Goal: Transaction & Acquisition: Purchase product/service

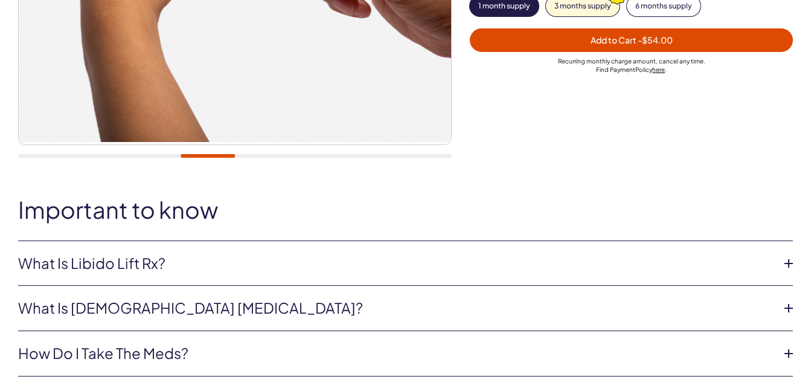
scroll to position [387, 0]
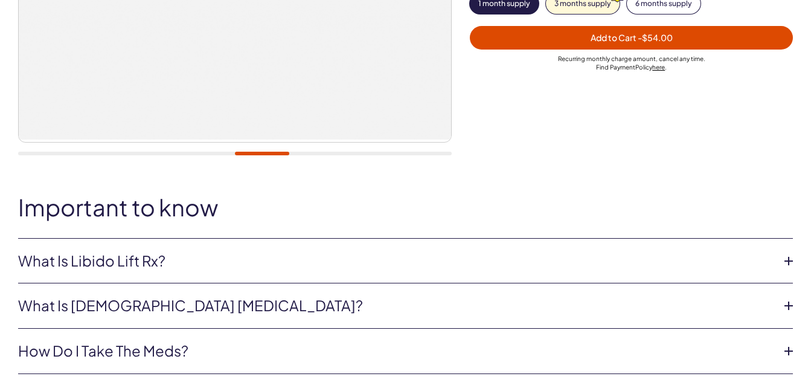
click at [791, 258] on icon at bounding box center [789, 261] width 18 height 18
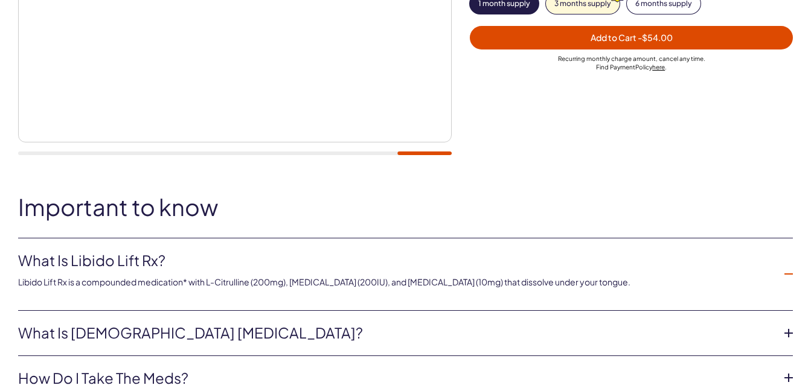
click at [788, 335] on icon at bounding box center [789, 333] width 18 height 18
click at [789, 273] on icon at bounding box center [789, 274] width 18 height 18
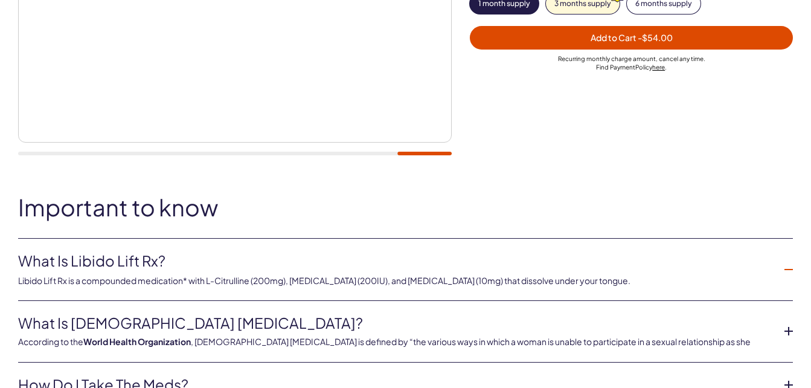
click at [791, 333] on li "What is female sexual dysfunction? According to the World Health Organization ,…" at bounding box center [405, 332] width 775 height 62
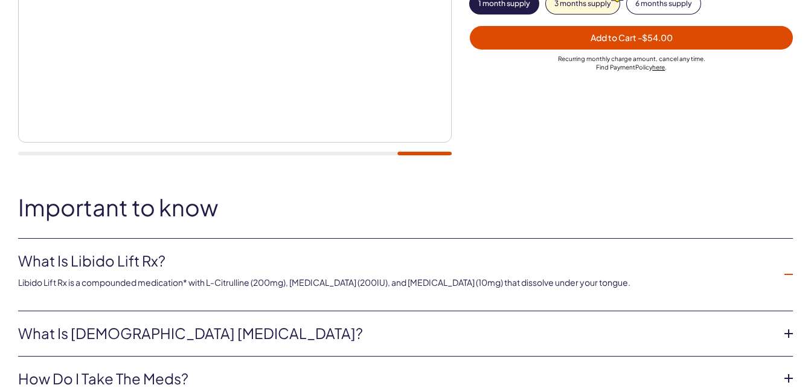
click at [791, 333] on icon at bounding box center [789, 333] width 18 height 18
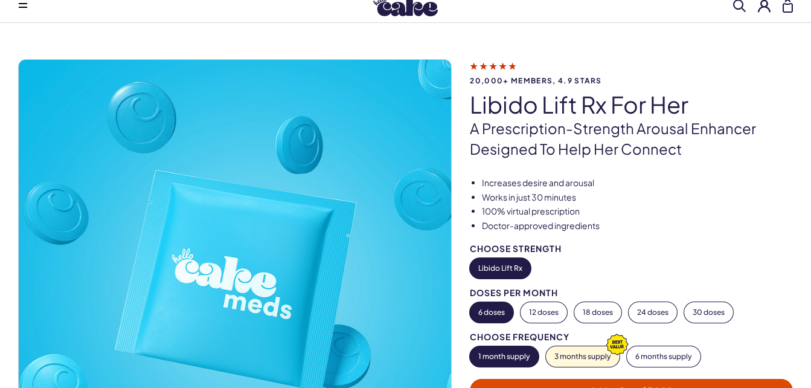
scroll to position [24, 0]
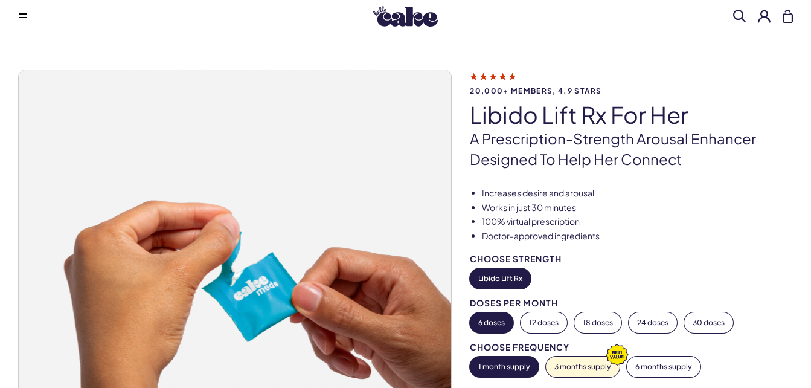
click at [384, 13] on img at bounding box center [405, 16] width 65 height 21
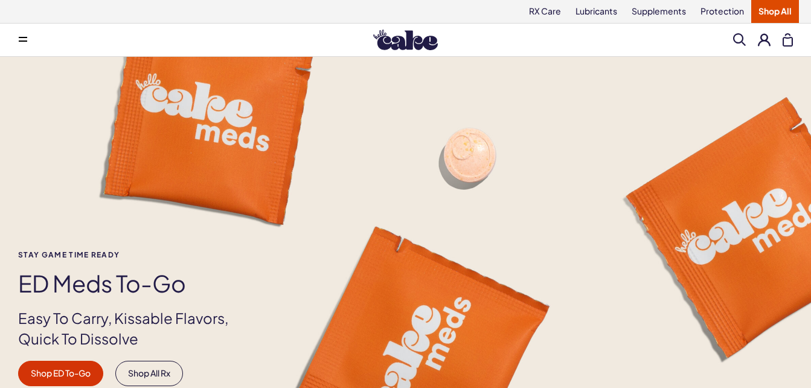
click at [22, 41] on icon at bounding box center [23, 40] width 8 height 1
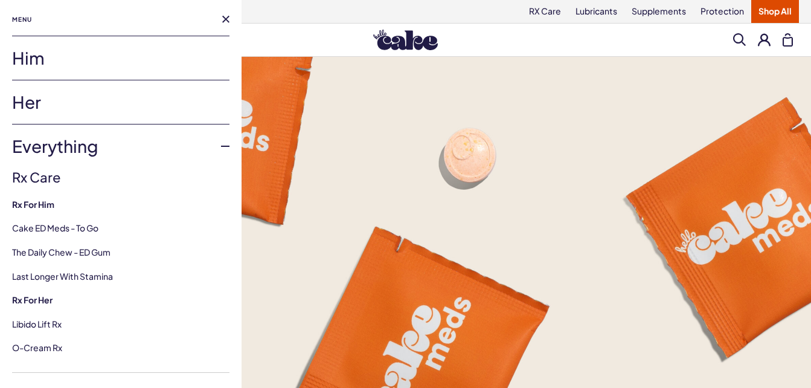
click at [30, 56] on link "Him" at bounding box center [120, 57] width 217 height 43
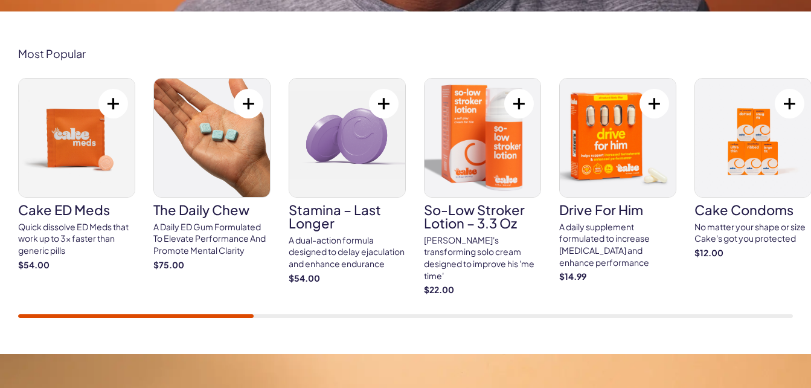
scroll to position [483, 0]
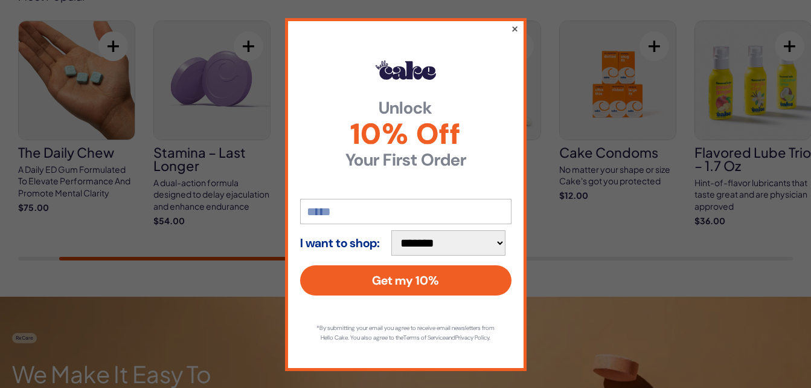
click at [510, 28] on button "×" at bounding box center [514, 28] width 8 height 14
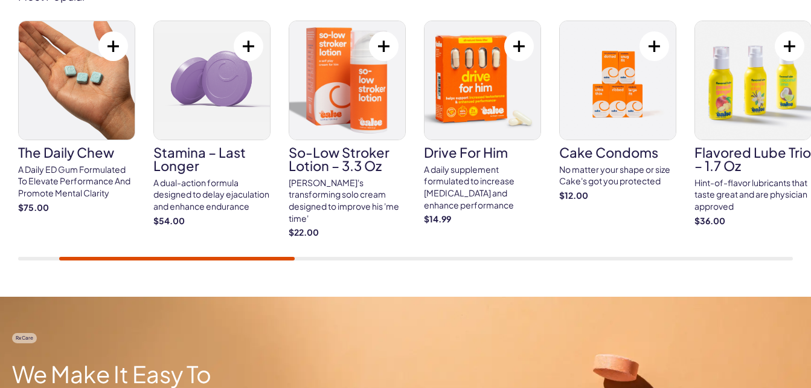
click at [29, 259] on div at bounding box center [405, 259] width 775 height 4
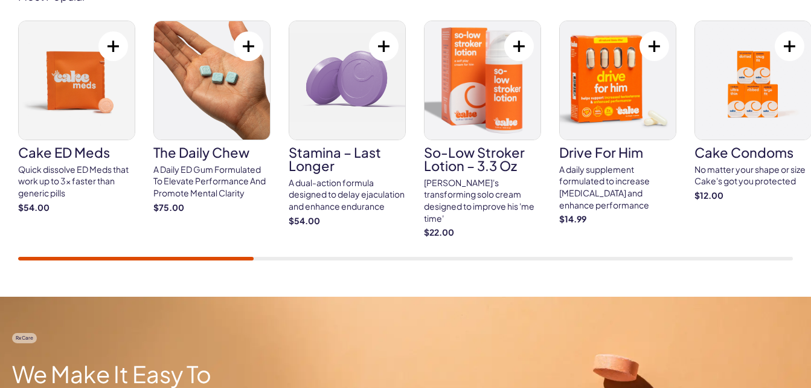
click at [54, 174] on div "Quick dissolve ED Meds that work up to 3x faster than generic pills" at bounding box center [76, 182] width 117 height 36
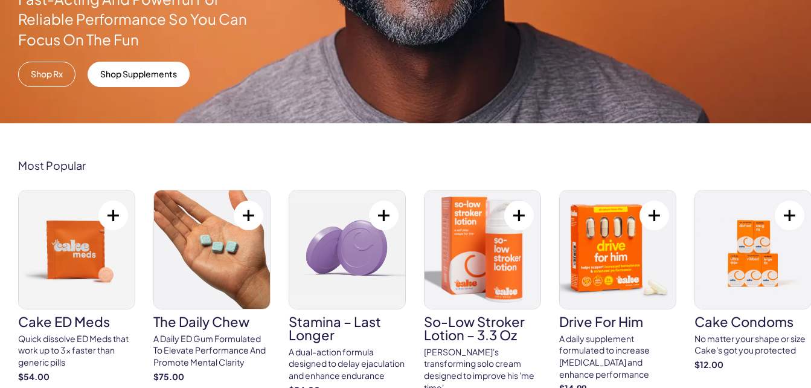
click at [33, 75] on link "Shop Rx" at bounding box center [46, 74] width 57 height 25
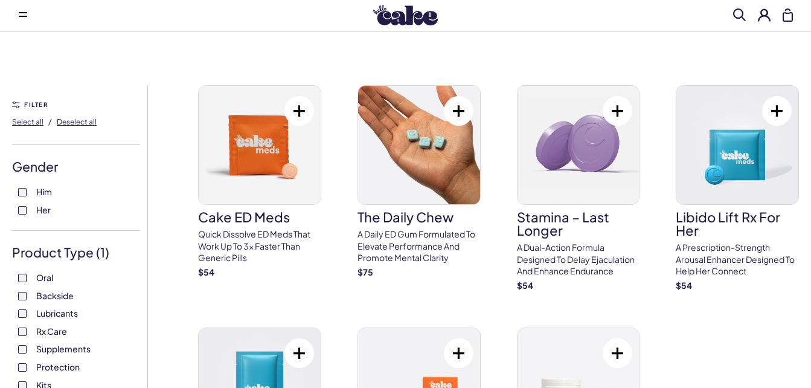
scroll to position [24, 0]
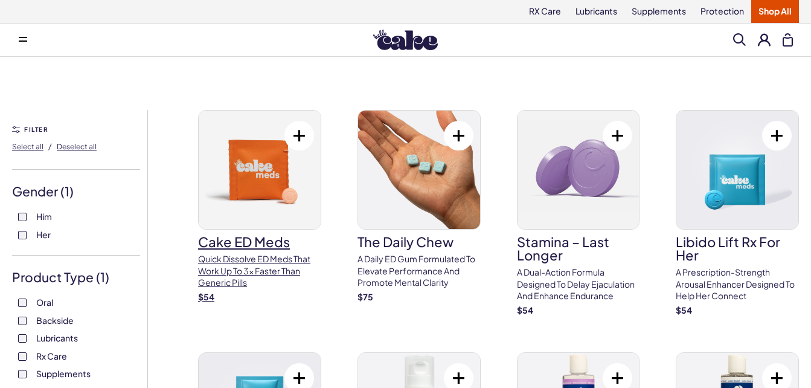
click at [243, 248] on h3 "Cake ED Meds" at bounding box center [259, 241] width 123 height 13
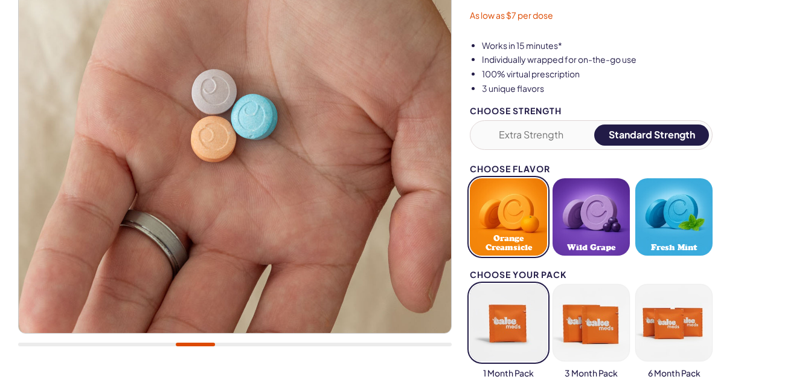
scroll to position [217, 0]
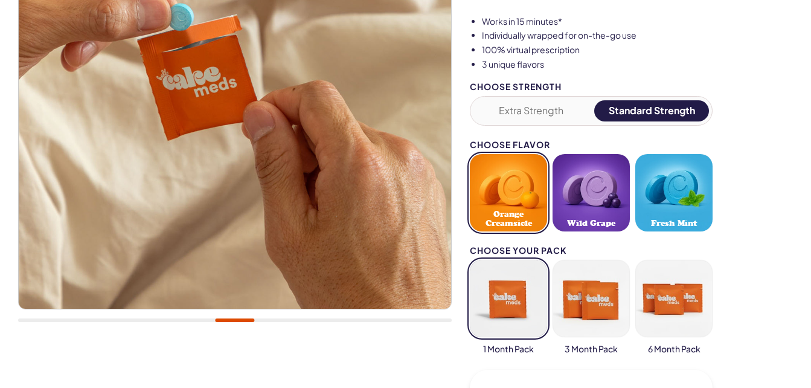
click at [591, 193] on button "Wild Grape" at bounding box center [591, 192] width 77 height 77
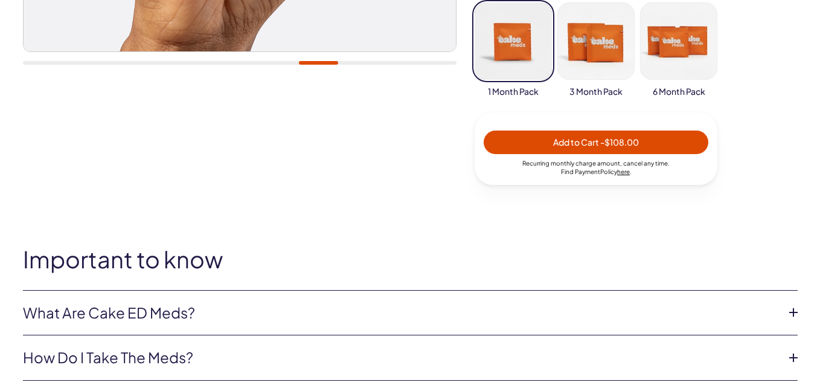
scroll to position [497, 0]
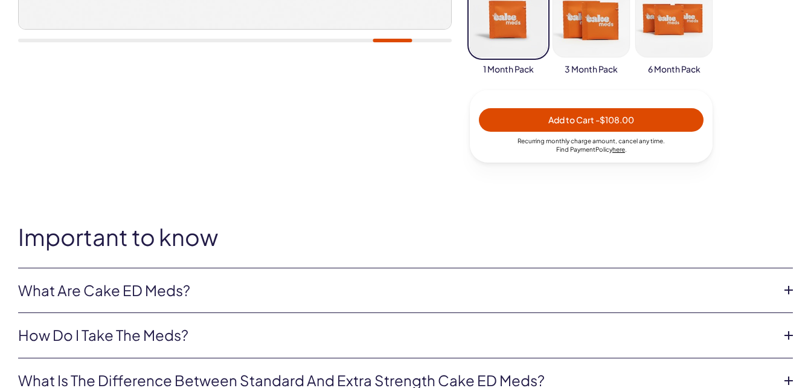
click at [622, 120] on span "- $108.00" at bounding box center [615, 119] width 39 height 11
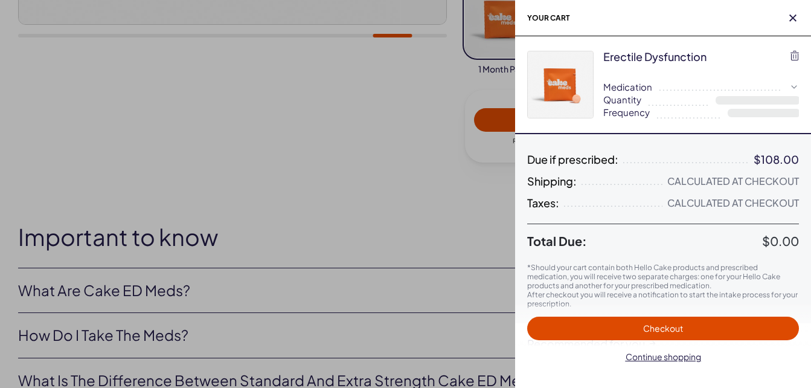
select select "*"
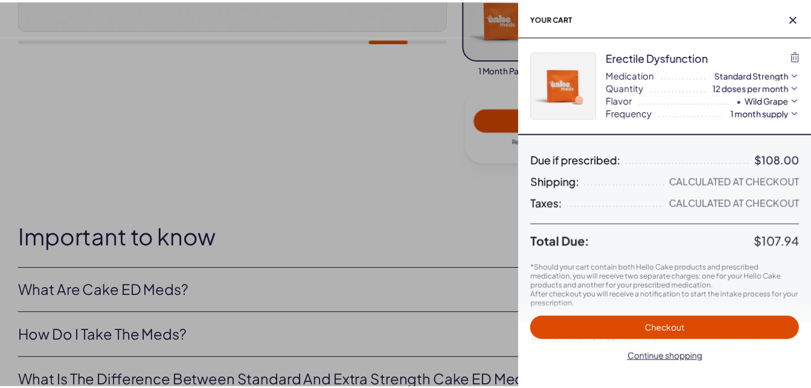
scroll to position [0, 0]
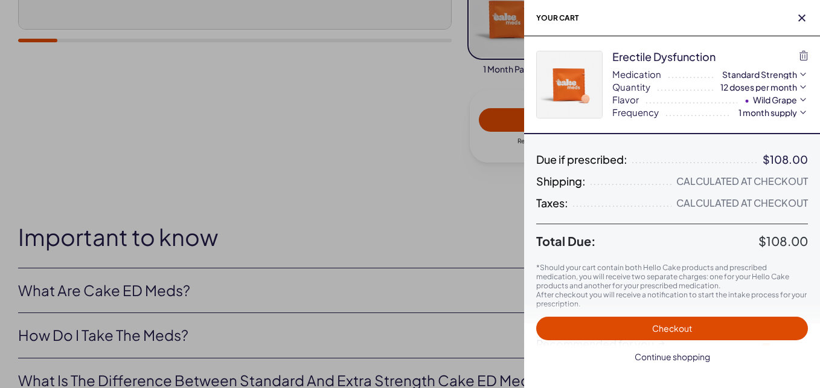
click at [646, 358] on span "Continue shopping" at bounding box center [672, 356] width 75 height 11
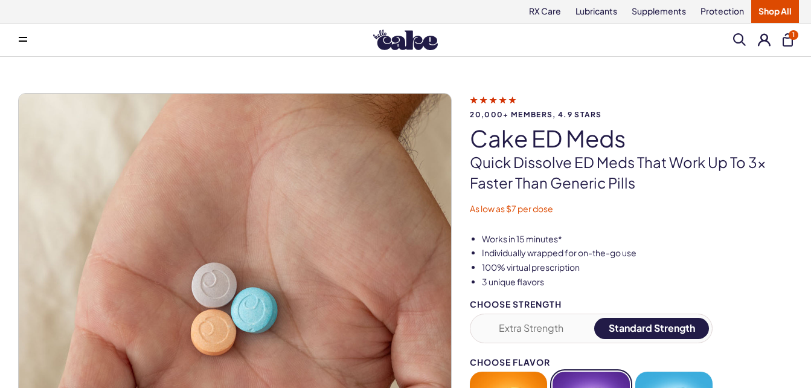
click at [521, 327] on button "Extra Strength" at bounding box center [531, 328] width 115 height 21
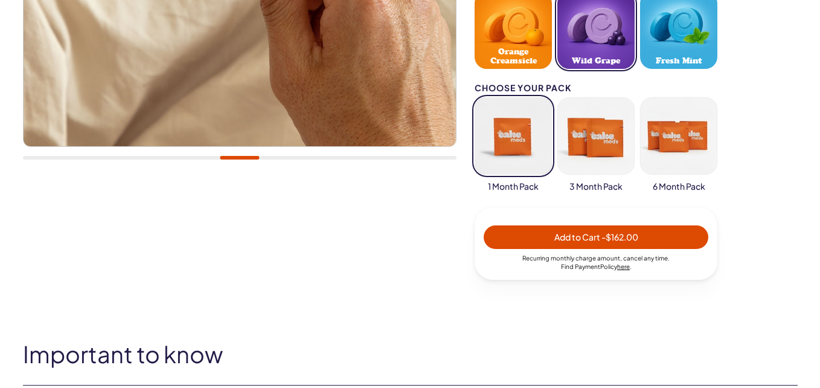
scroll to position [369, 0]
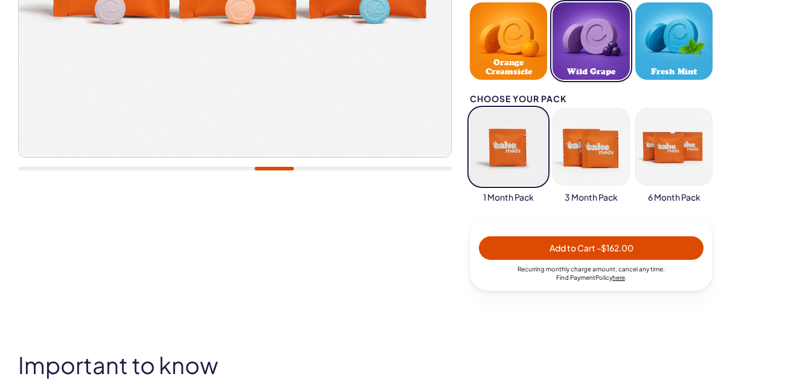
click at [644, 241] on span "Add to Cart - $162.00" at bounding box center [591, 248] width 210 height 14
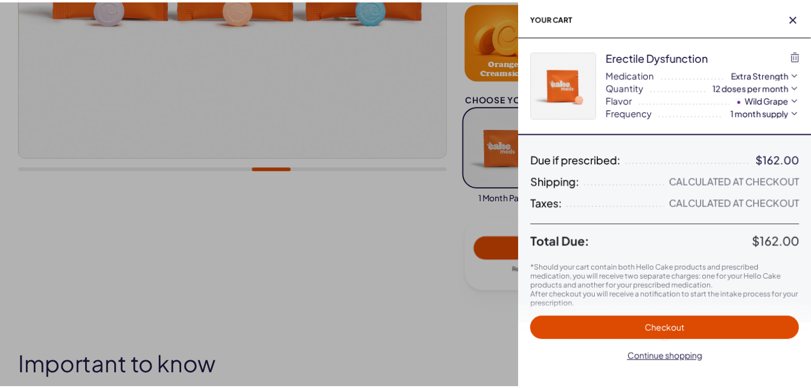
scroll to position [0, 0]
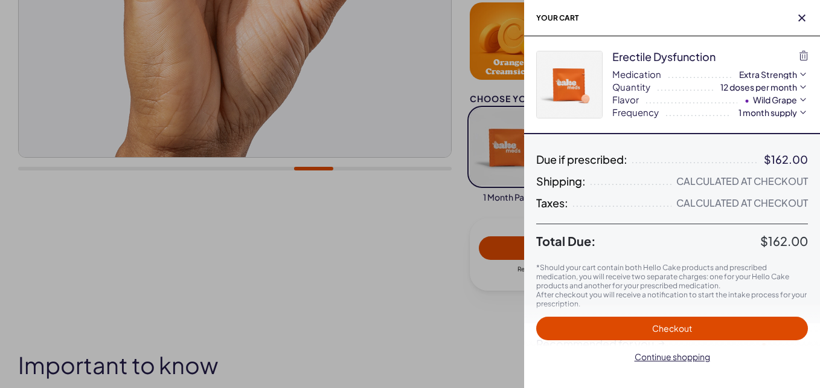
click at [654, 362] on span "Continue shopping" at bounding box center [672, 357] width 257 height 14
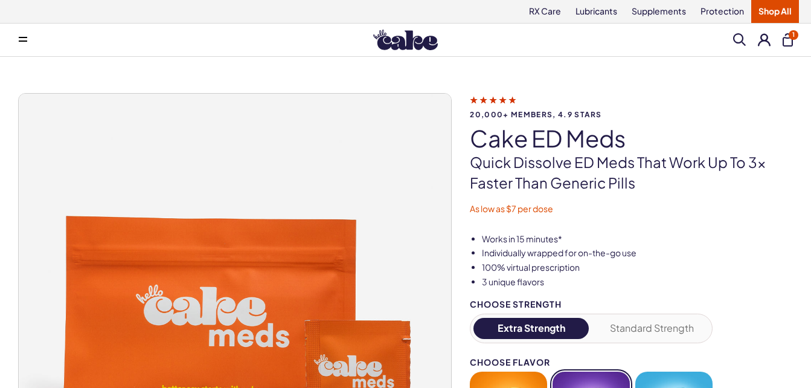
drag, startPoint x: 652, startPoint y: 45, endPoint x: 538, endPoint y: 56, distance: 114.7
click at [538, 56] on div "Menu Him Her Everything Rx Care Rx For Him Cake ED Meds - To Go The Daily Chew …" at bounding box center [405, 40] width 811 height 33
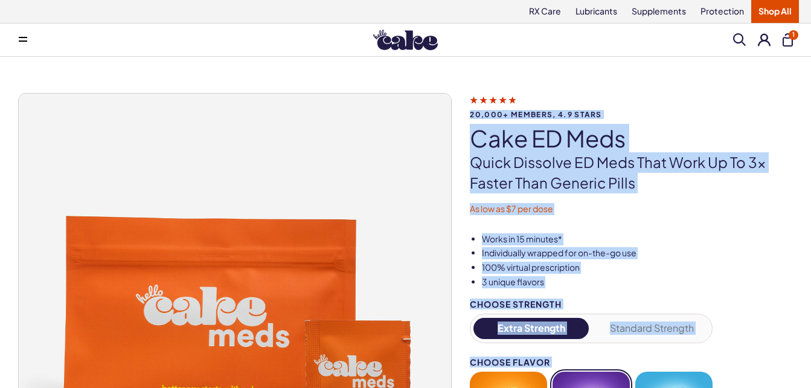
drag, startPoint x: 538, startPoint y: 56, endPoint x: 264, endPoint y: 60, distance: 274.2
click at [264, 60] on div "20,000+ members, 4.9 stars Cake ED Meds Quick dissolve ED Meds that work up to …" at bounding box center [405, 394] width 811 height 674
click at [151, 63] on div "20,000+ members, 4.9 stars Cake ED Meds Quick dissolve ED Meds that work up to …" at bounding box center [405, 394] width 811 height 674
drag, startPoint x: 151, startPoint y: 63, endPoint x: 110, endPoint y: 38, distance: 48.0
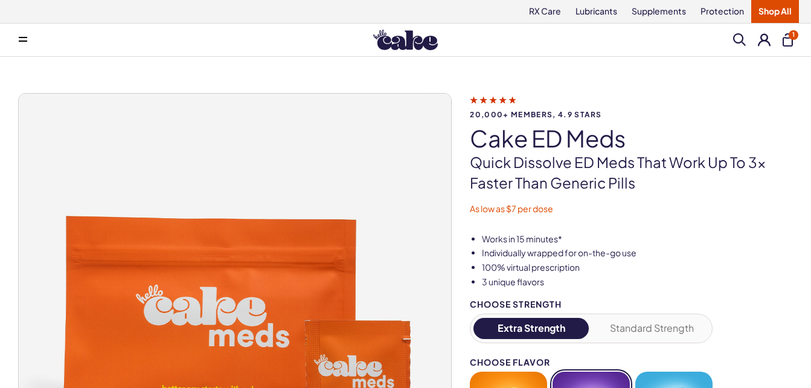
drag, startPoint x: 110, startPoint y: 38, endPoint x: 43, endPoint y: 47, distance: 67.7
click at [44, 47] on div "Menu Him Her Everything Rx Care Rx For Him Cake ED Meds - To Go The Daily Chew …" at bounding box center [405, 40] width 811 height 24
click at [41, 47] on div "Menu Him Her Everything Rx Care Rx For Him Cake ED Meds - To Go The Daily Chew …" at bounding box center [405, 40] width 811 height 24
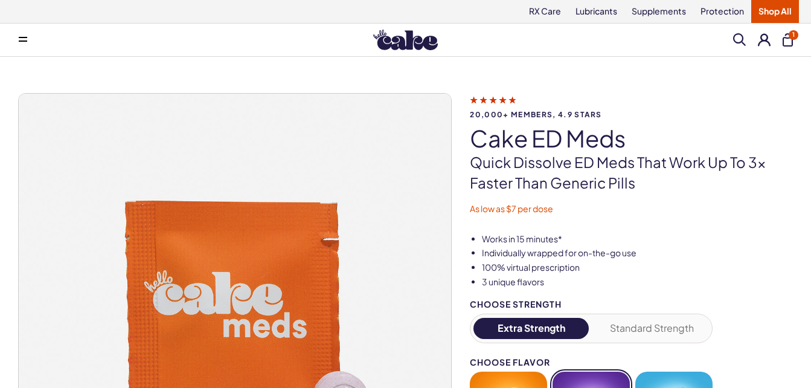
drag, startPoint x: 41, startPoint y: 47, endPoint x: 25, endPoint y: 39, distance: 18.1
click at [25, 39] on div "Menu Him Her Everything Rx Care Rx For Him Cake ED Meds - To Go The Daily Chew …" at bounding box center [405, 40] width 811 height 24
click at [25, 39] on span at bounding box center [23, 40] width 8 height 6
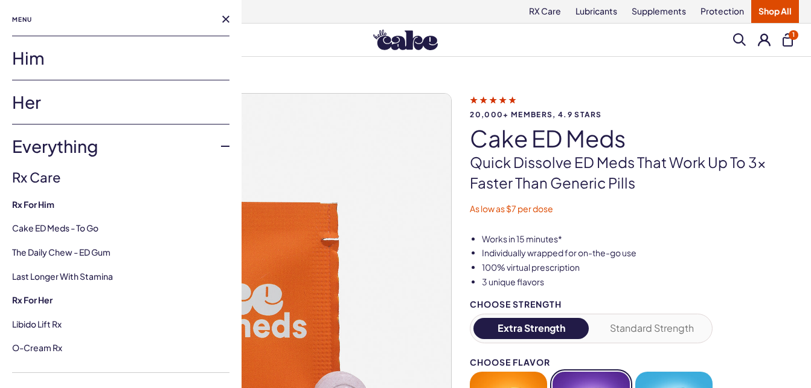
click at [43, 46] on link "Him" at bounding box center [120, 57] width 217 height 43
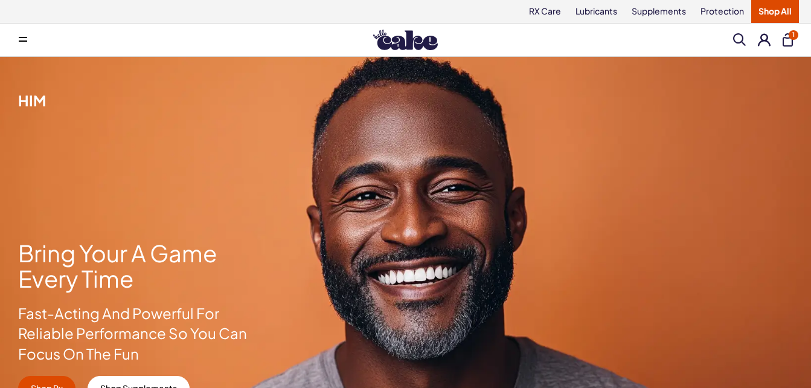
click at [43, 46] on div "Menu Him Her Everything Rx Care Rx For Him Cake ED Meds - To Go The Daily Chew …" at bounding box center [405, 40] width 811 height 24
click at [115, 139] on div "Bring Your A Game Every Time Fast-Acting And Powerful For Reliable Performance …" at bounding box center [405, 247] width 811 height 381
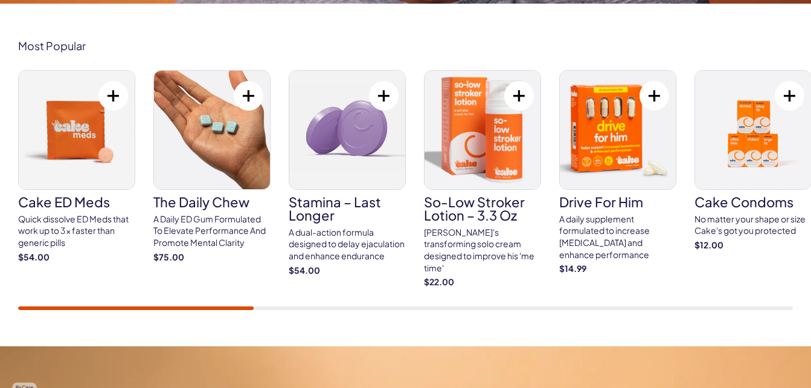
scroll to position [435, 0]
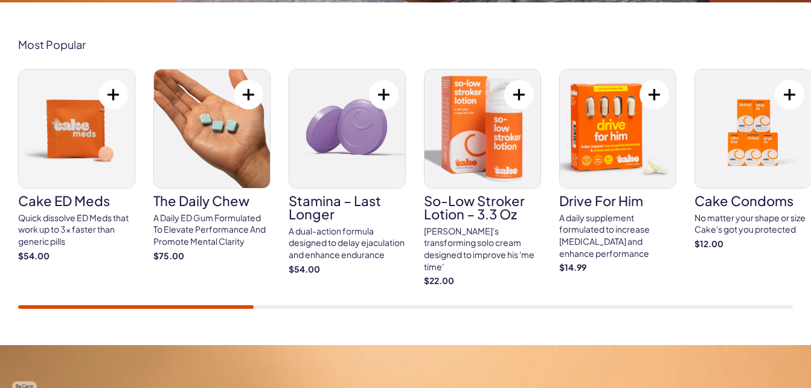
click at [178, 201] on h3 "The Daily Chew" at bounding box center [211, 200] width 117 height 13
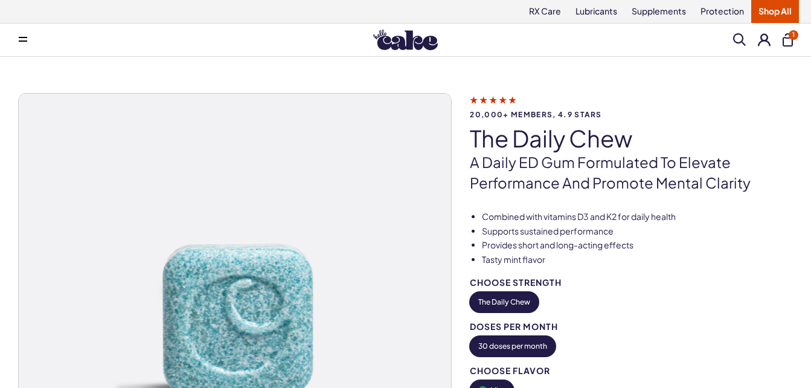
click at [690, 254] on li "Tasty mint flavor" at bounding box center [637, 260] width 311 height 12
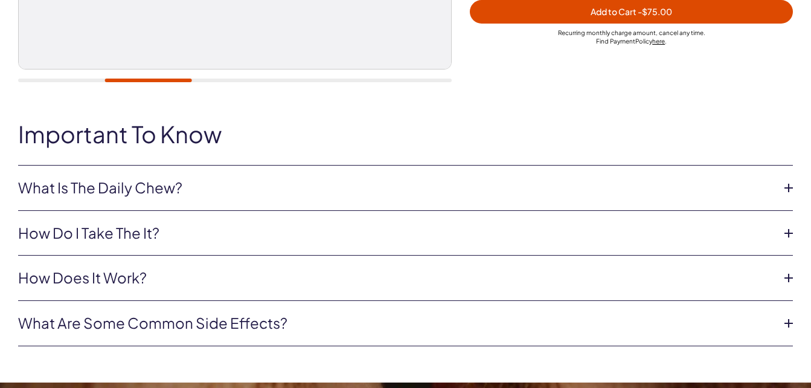
scroll to position [459, 0]
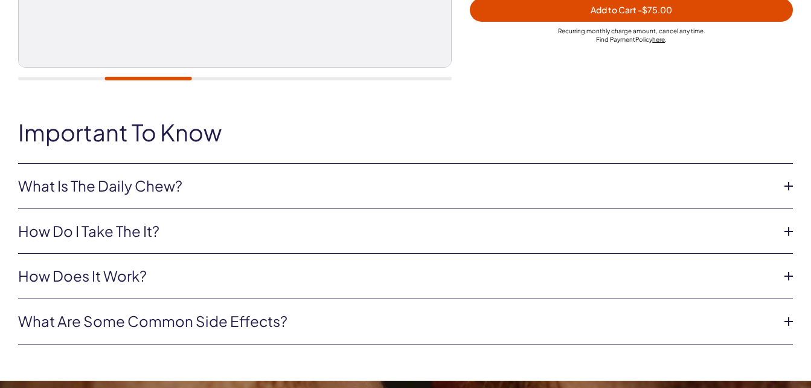
click at [786, 187] on icon at bounding box center [789, 186] width 18 height 18
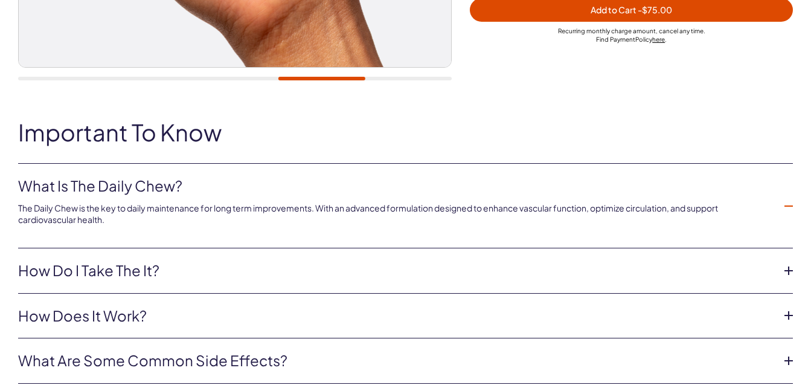
click at [790, 205] on icon at bounding box center [789, 206] width 18 height 18
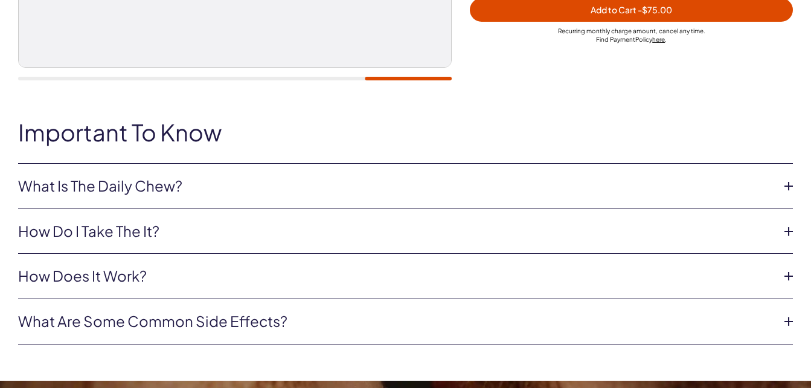
click at [788, 230] on icon at bounding box center [789, 231] width 18 height 18
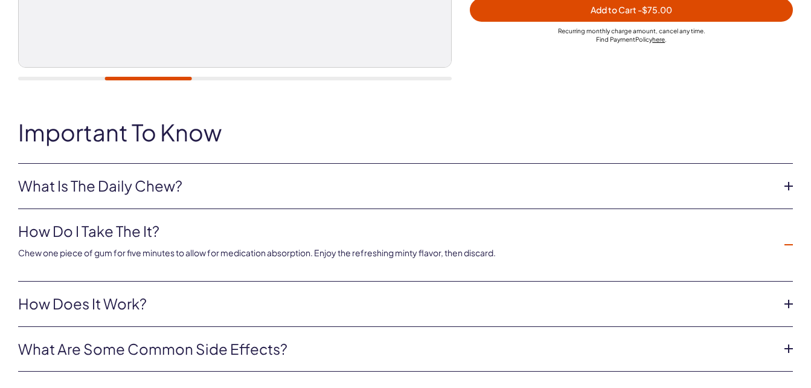
click at [787, 245] on icon at bounding box center [789, 245] width 18 height 18
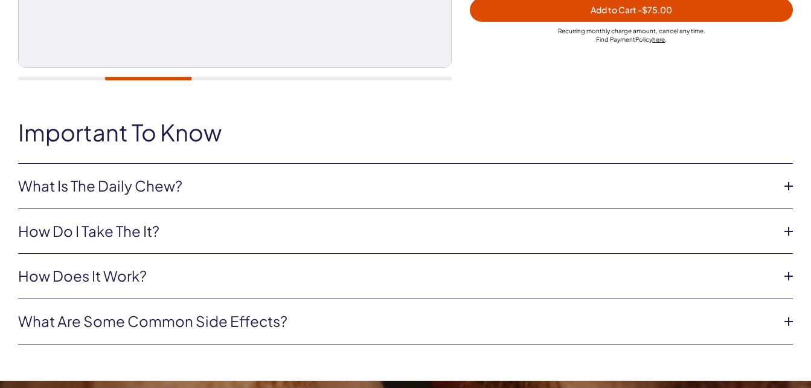
click at [786, 272] on icon at bounding box center [789, 276] width 18 height 18
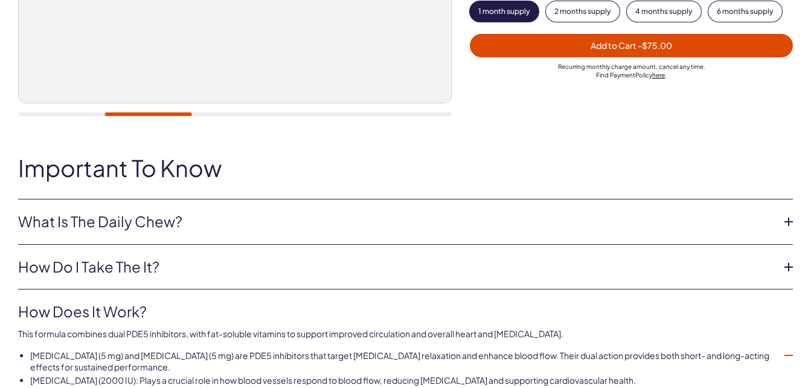
scroll to position [85, 0]
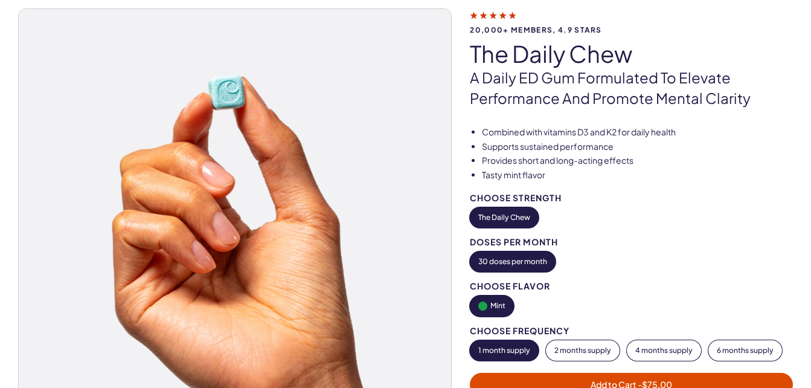
click at [640, 382] on span "- $75.00" at bounding box center [655, 384] width 34 height 11
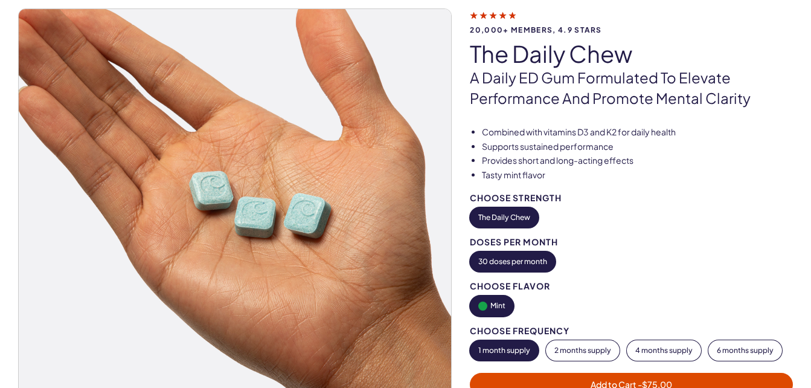
click at [660, 377] on span "Add to Cart - $75.00" at bounding box center [631, 384] width 309 height 14
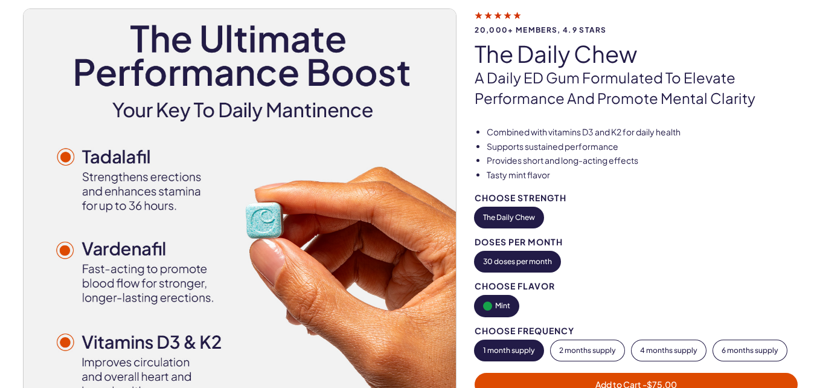
scroll to position [0, 0]
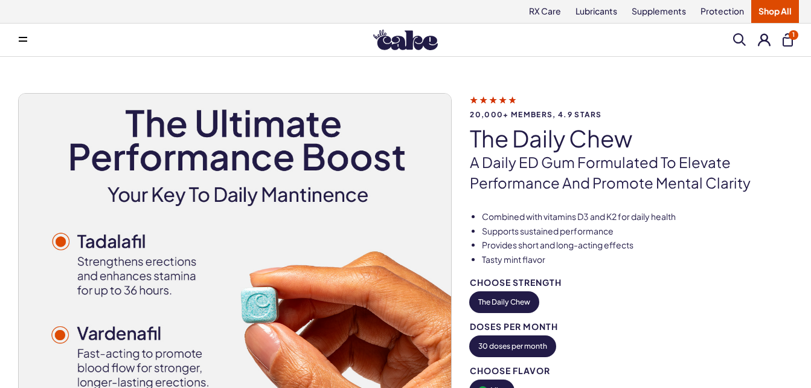
click at [791, 36] on span "1" at bounding box center [794, 35] width 10 height 10
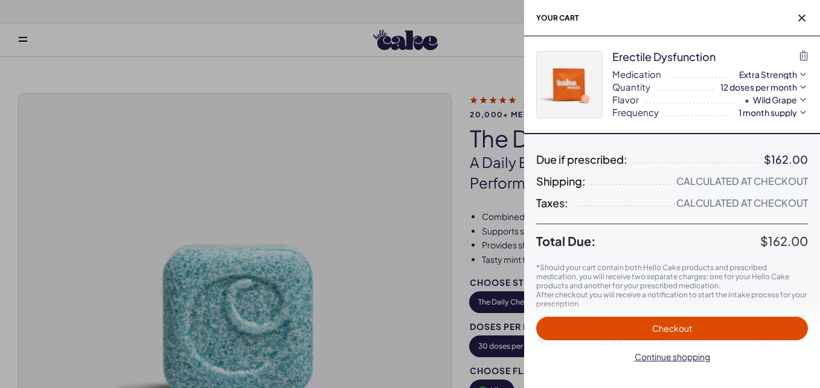
click at [600, 324] on span "Checkout" at bounding box center [672, 328] width 257 height 14
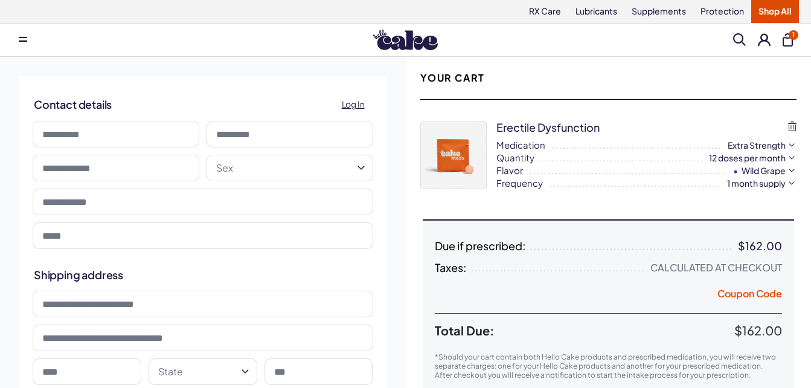
click at [150, 140] on input at bounding box center [116, 134] width 167 height 27
drag, startPoint x: 150, startPoint y: 140, endPoint x: 191, endPoint y: 95, distance: 59.8
click at [191, 95] on div "Contact details Log In Sex **** ******" at bounding box center [202, 164] width 367 height 176
type input "*****"
click at [234, 132] on input at bounding box center [290, 134] width 167 height 27
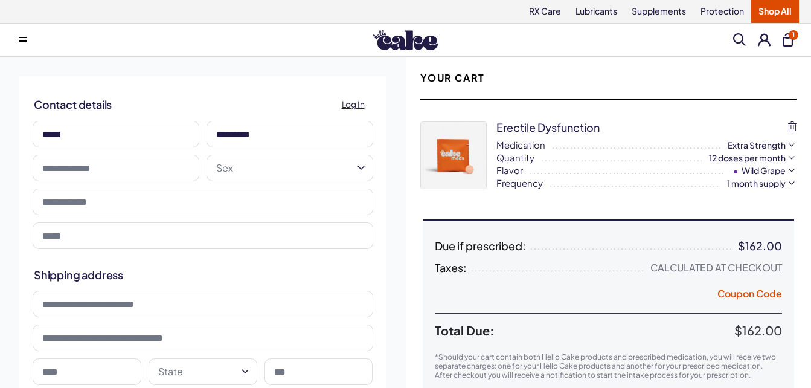
type input "*********"
click at [115, 169] on input "**********" at bounding box center [116, 168] width 167 height 27
type input "**********"
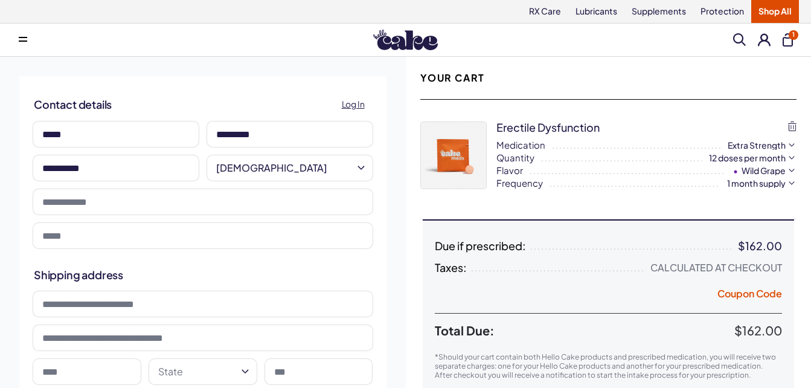
click at [184, 200] on input "tel" at bounding box center [203, 201] width 341 height 27
type input "**********"
click at [162, 237] on input "email" at bounding box center [203, 235] width 341 height 27
type input "**********"
click at [192, 306] on input at bounding box center [203, 304] width 341 height 27
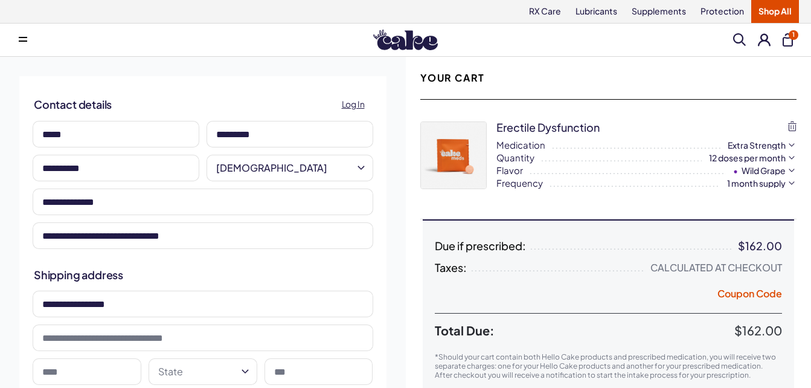
type input "**********"
click at [126, 367] on input at bounding box center [87, 371] width 109 height 27
type input "**********"
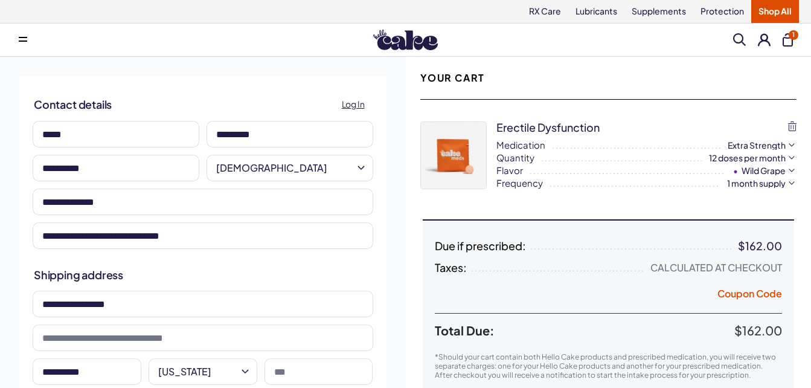
click at [300, 369] on input at bounding box center [319, 371] width 109 height 27
type input "*****"
click at [377, 267] on div "**********" at bounding box center [202, 327] width 367 height 121
click at [806, 144] on div "**********" at bounding box center [609, 319] width 406 height 524
drag, startPoint x: 806, startPoint y: 144, endPoint x: 820, endPoint y: 139, distance: 14.1
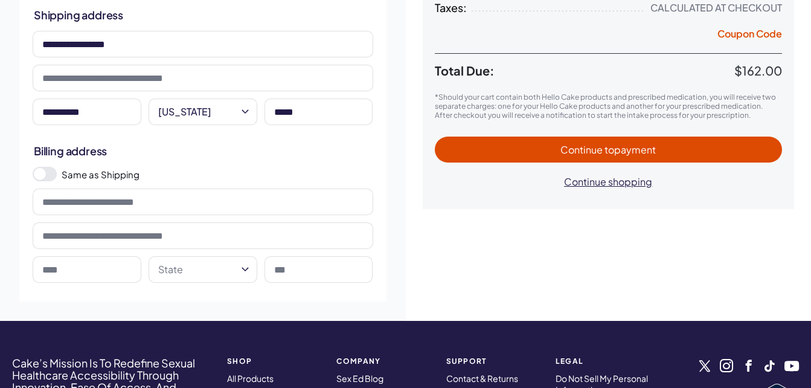
scroll to position [255, 0]
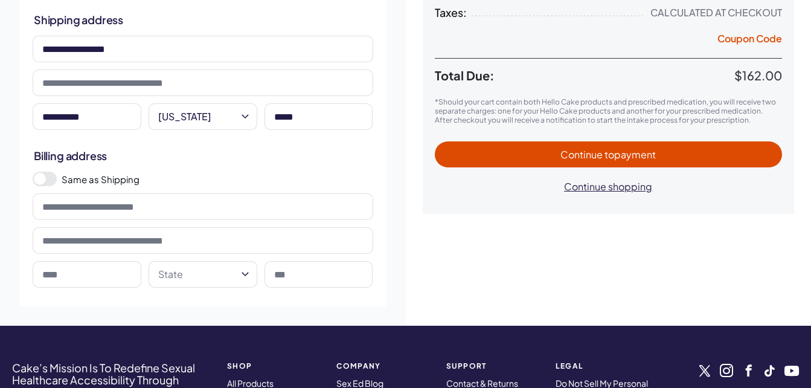
click at [798, 154] on div "**********" at bounding box center [609, 64] width 406 height 524
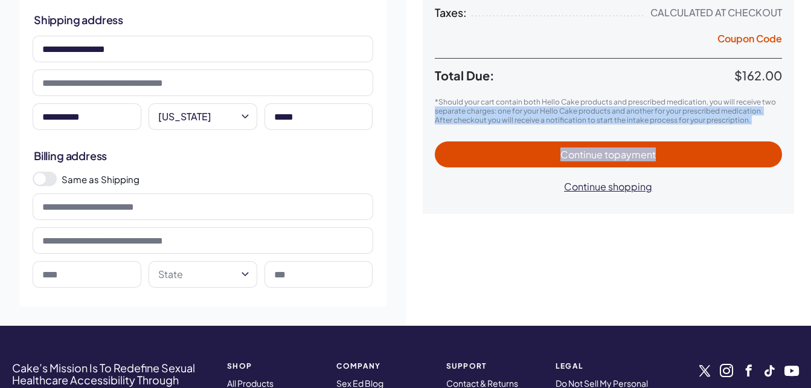
drag, startPoint x: 798, startPoint y: 154, endPoint x: 814, endPoint y: 101, distance: 55.3
click at [811, 101] on html "RX Care Lubricants Supplements Protection Shop All Menu Him Her Everything 1" at bounding box center [405, 219] width 811 height 949
click at [806, 108] on div "**********" at bounding box center [609, 64] width 406 height 524
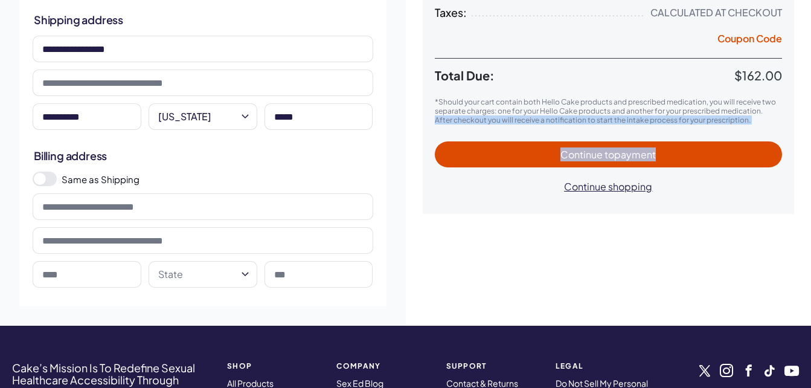
drag, startPoint x: 806, startPoint y: 108, endPoint x: 519, endPoint y: 236, distance: 314.2
click at [519, 235] on div "**********" at bounding box center [609, 64] width 406 height 524
click at [438, 255] on div "**********" at bounding box center [609, 64] width 406 height 524
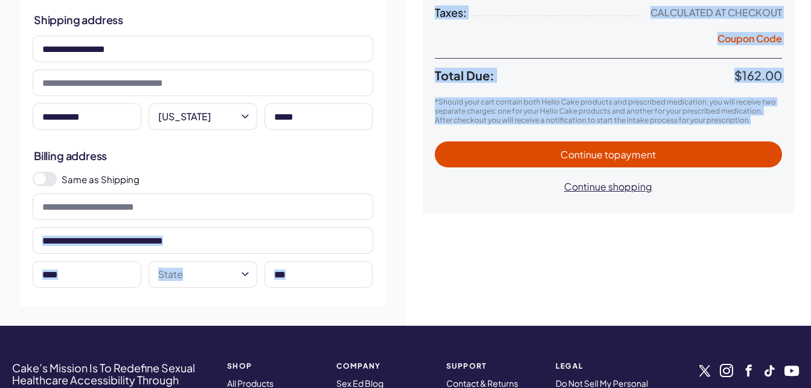
drag, startPoint x: 438, startPoint y: 255, endPoint x: 377, endPoint y: 229, distance: 66.0
click at [377, 229] on div "**********" at bounding box center [405, 64] width 811 height 524
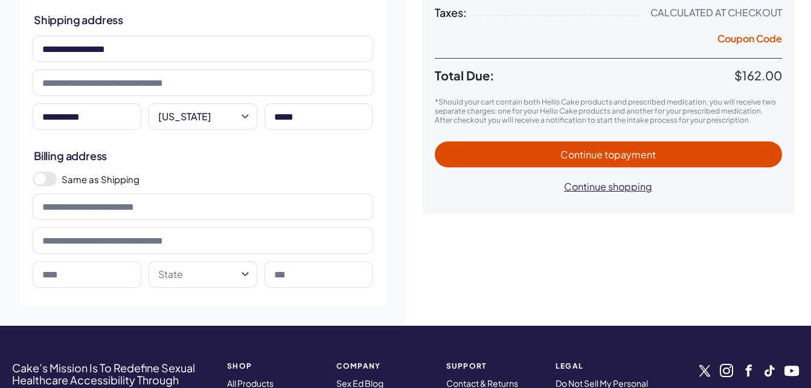
drag, startPoint x: 377, startPoint y: 229, endPoint x: 350, endPoint y: 220, distance: 29.0
click at [350, 220] on div "**********" at bounding box center [202, 219] width 367 height 143
click at [350, 220] on div at bounding box center [203, 207] width 348 height 34
drag, startPoint x: 350, startPoint y: 220, endPoint x: 385, endPoint y: 179, distance: 54.4
click at [385, 179] on div "**********" at bounding box center [202, 219] width 367 height 143
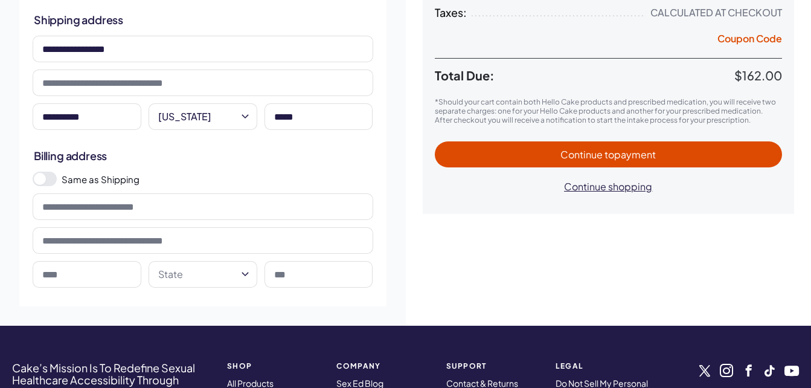
drag, startPoint x: 385, startPoint y: 179, endPoint x: 394, endPoint y: 173, distance: 11.2
drag, startPoint x: 394, startPoint y: 173, endPoint x: 357, endPoint y: 162, distance: 38.8
click at [357, 162] on h2 "Billing address" at bounding box center [203, 155] width 338 height 15
click at [45, 178] on span at bounding box center [40, 179] width 12 height 12
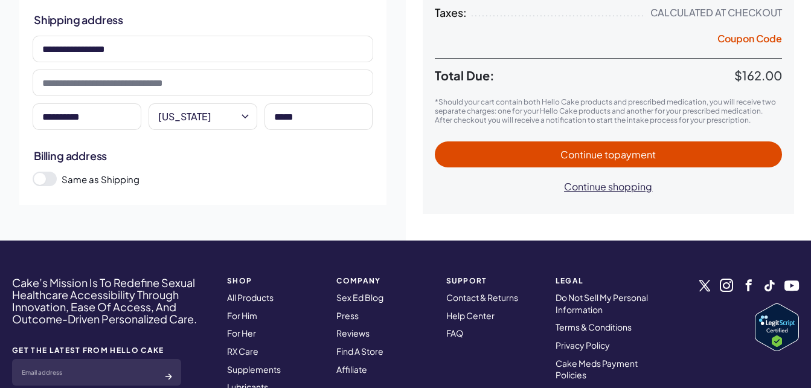
click at [613, 153] on span "to payment" at bounding box center [630, 154] width 51 height 13
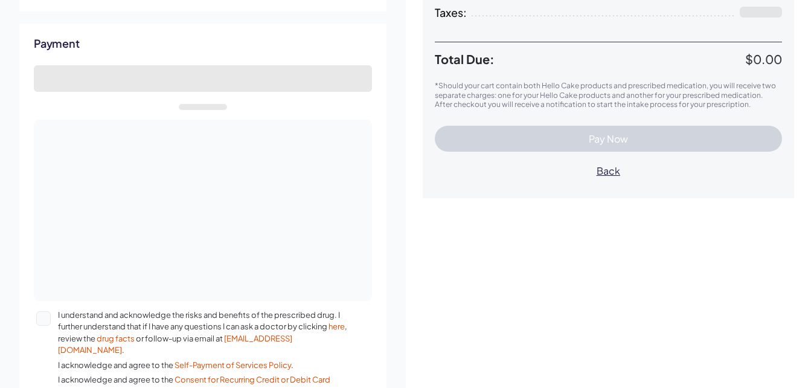
select select "*"
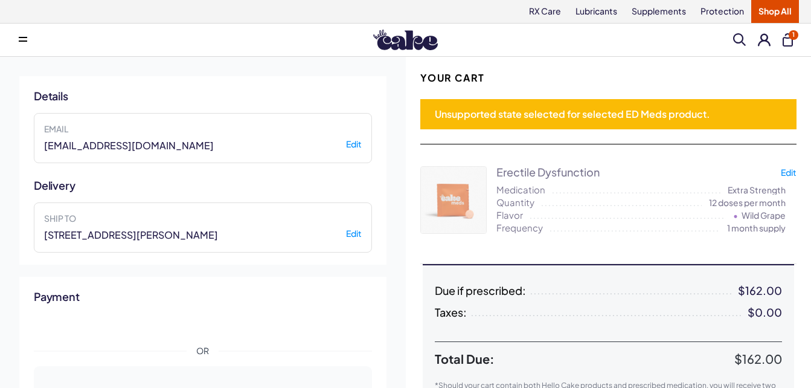
click at [336, 356] on div "OR" at bounding box center [203, 351] width 338 height 12
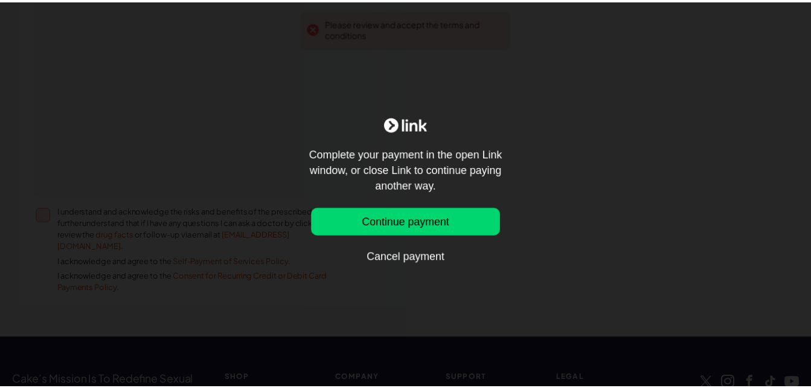
scroll to position [779, 0]
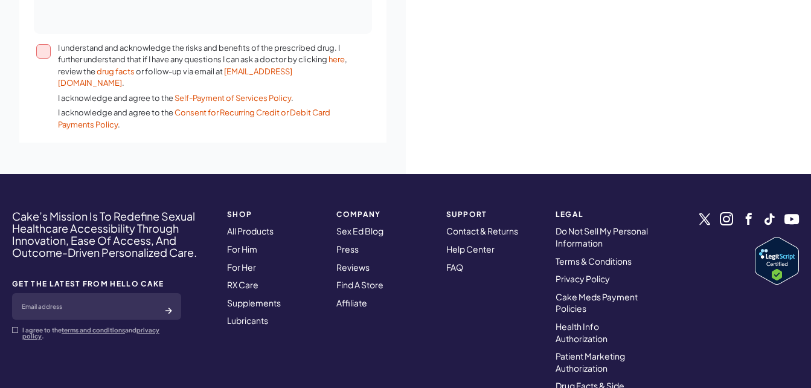
click at [43, 51] on button "I understand and acknowledge the risks and benefits of the prescribed drug. I f…" at bounding box center [43, 51] width 14 height 14
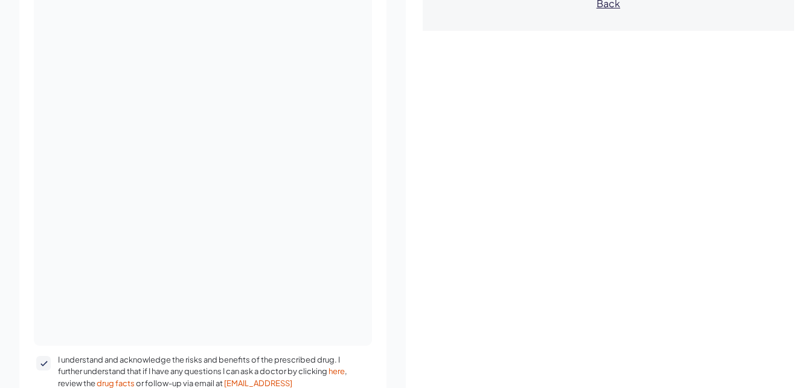
scroll to position [464, 0]
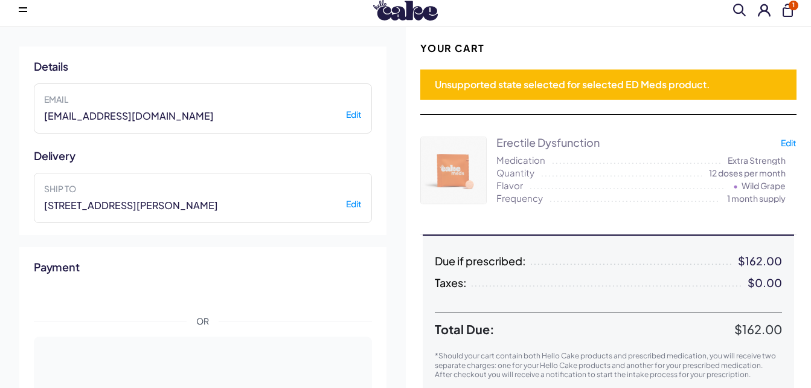
scroll to position [0, 0]
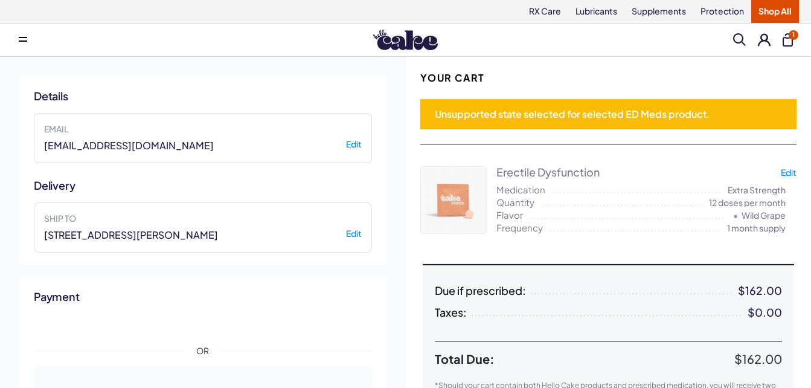
click at [292, 67] on div "Details Email [EMAIL_ADDRESS][DOMAIN_NAME] Edit Delivery Ship to [STREET_ADDRES…" at bounding box center [203, 372] width 406 height 631
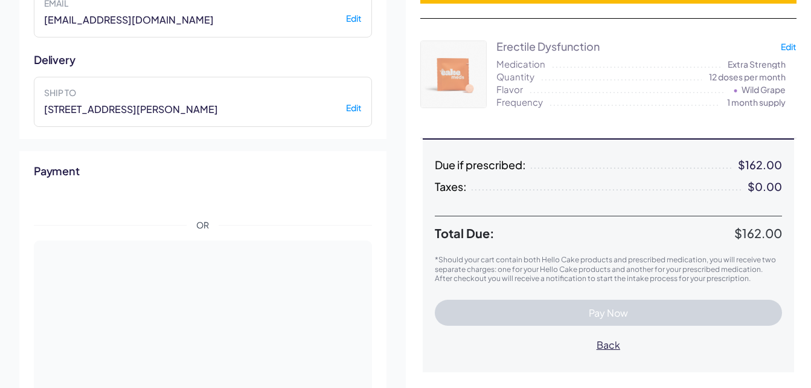
scroll to position [135, 0]
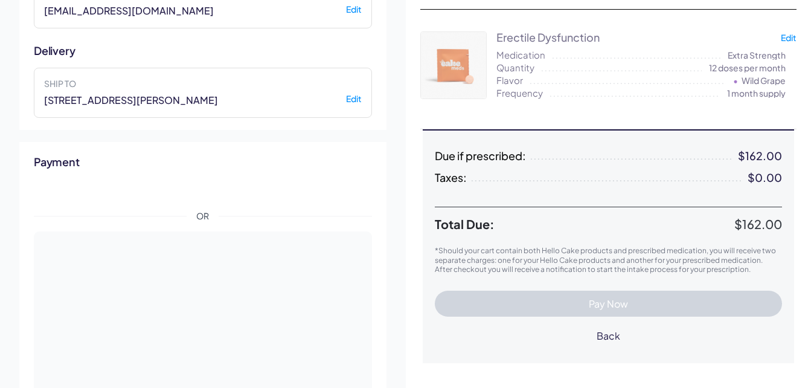
click at [612, 339] on span "Back" at bounding box center [609, 335] width 24 height 13
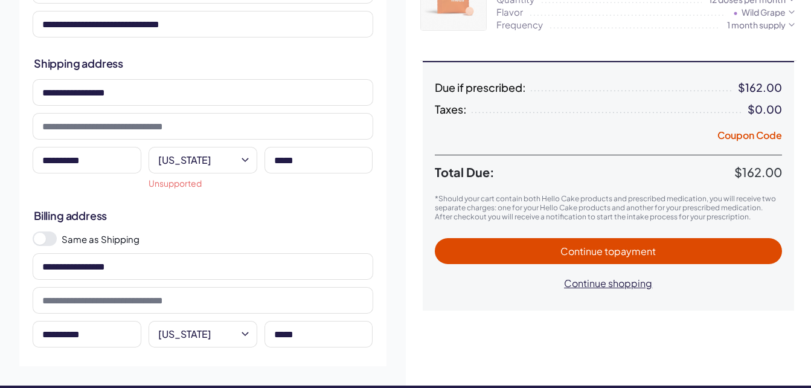
scroll to position [199, 0]
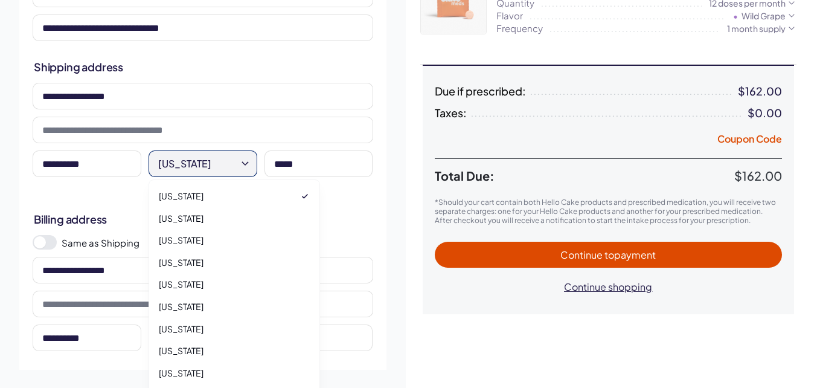
click at [225, 161] on html "RX Care Lubricants Supplements Protection Shop All Menu Him Her Everything 1" at bounding box center [410, 279] width 820 height 957
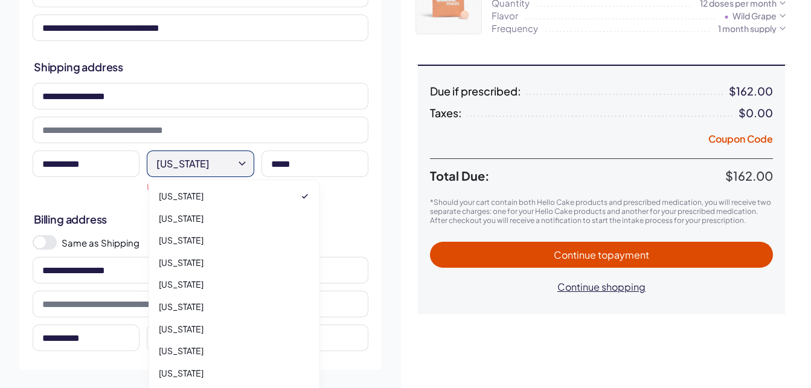
click at [225, 161] on html "RX Care Lubricants Supplements Protection Shop All Menu Him Her Everything 1" at bounding box center [405, 279] width 811 height 957
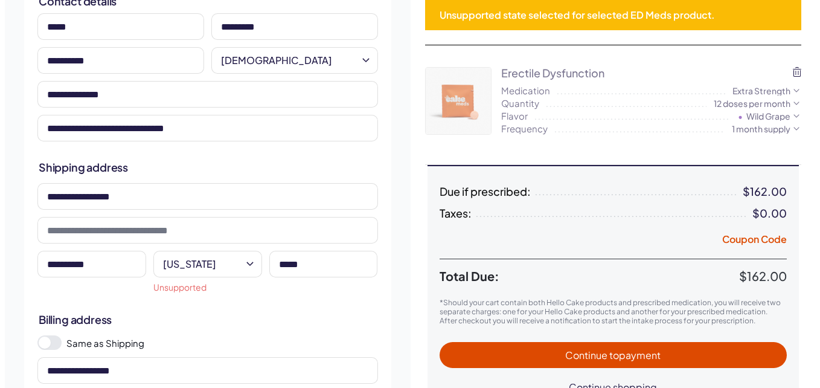
scroll to position [100, 0]
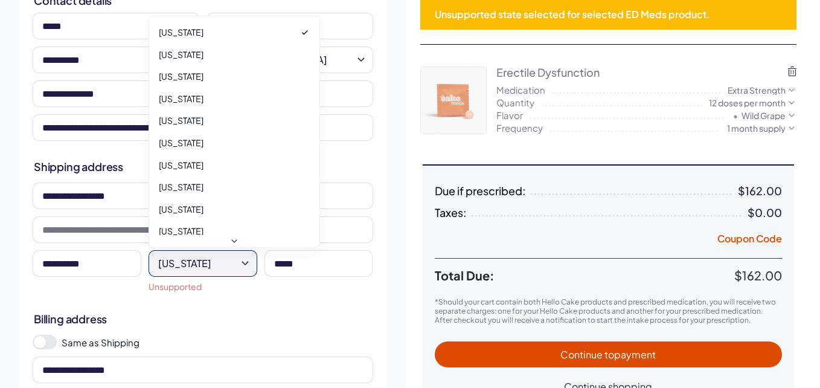
click at [244, 259] on html "RX Care Lubricants Supplements Protection Shop All Menu Him Her Everything 1" at bounding box center [410, 378] width 820 height 957
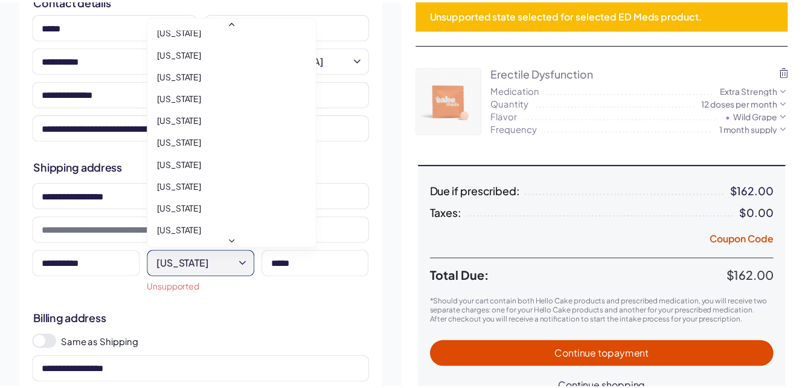
scroll to position [946, 0]
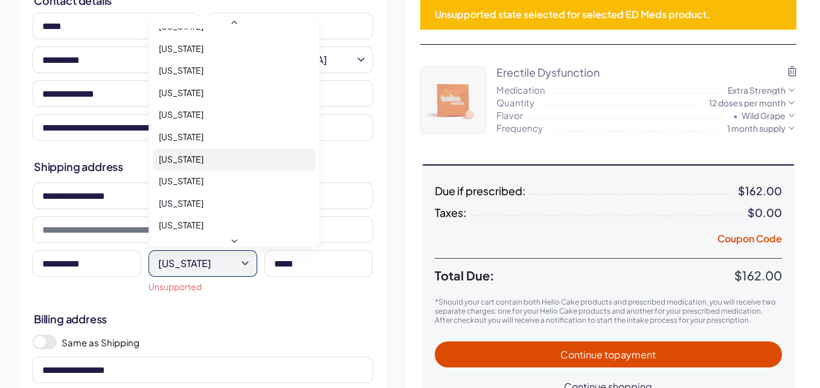
click at [187, 162] on span "[US_STATE]" at bounding box center [181, 159] width 45 height 12
select select "**"
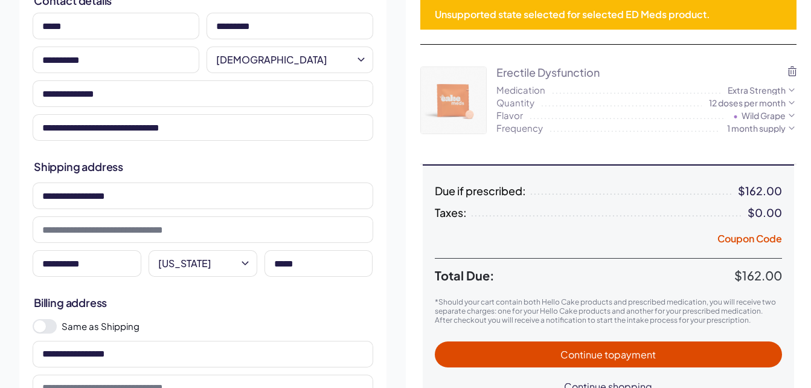
click at [101, 266] on input "**********" at bounding box center [87, 263] width 109 height 27
type input "*"
click at [405, 262] on div "**********" at bounding box center [203, 215] width 406 height 516
